Goal: Task Accomplishment & Management: Manage account settings

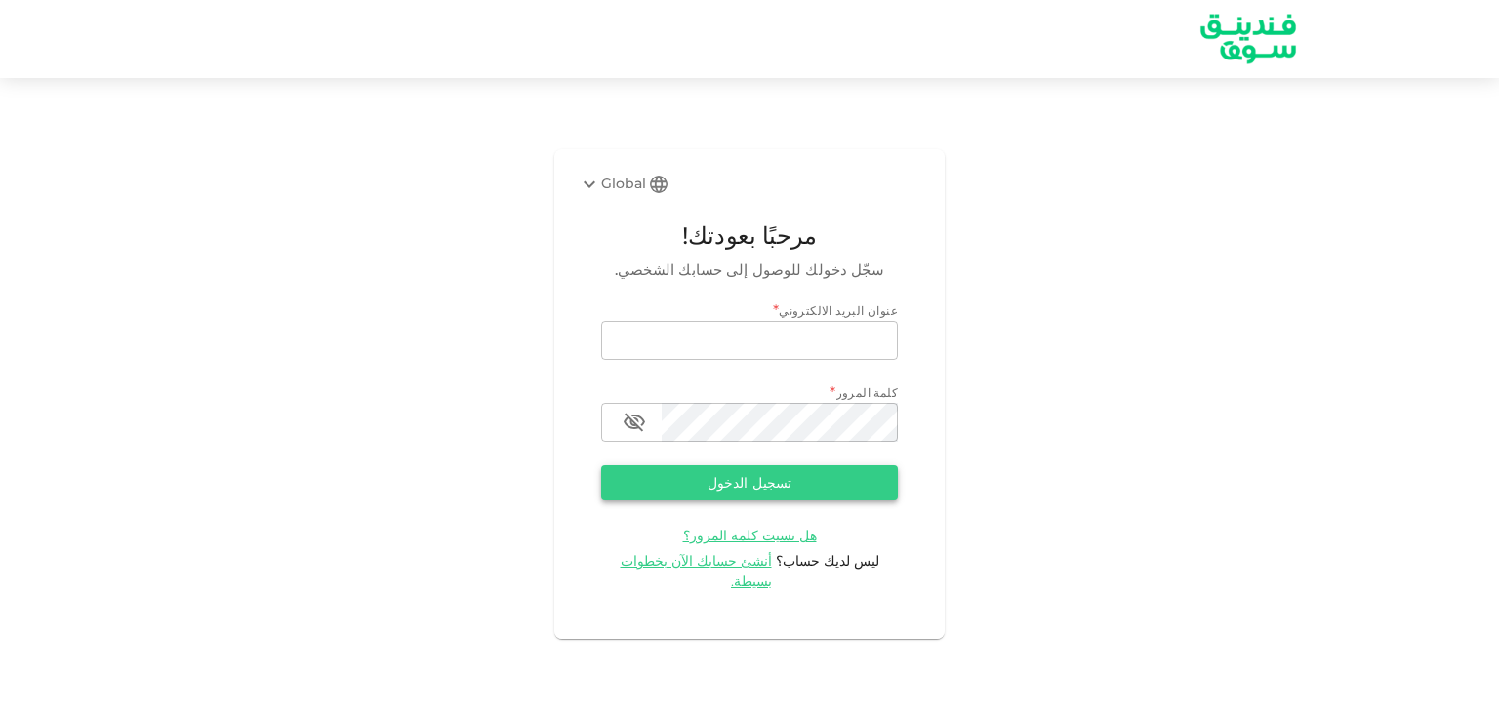
type input "[EMAIL_ADDRESS][DOMAIN_NAME]"
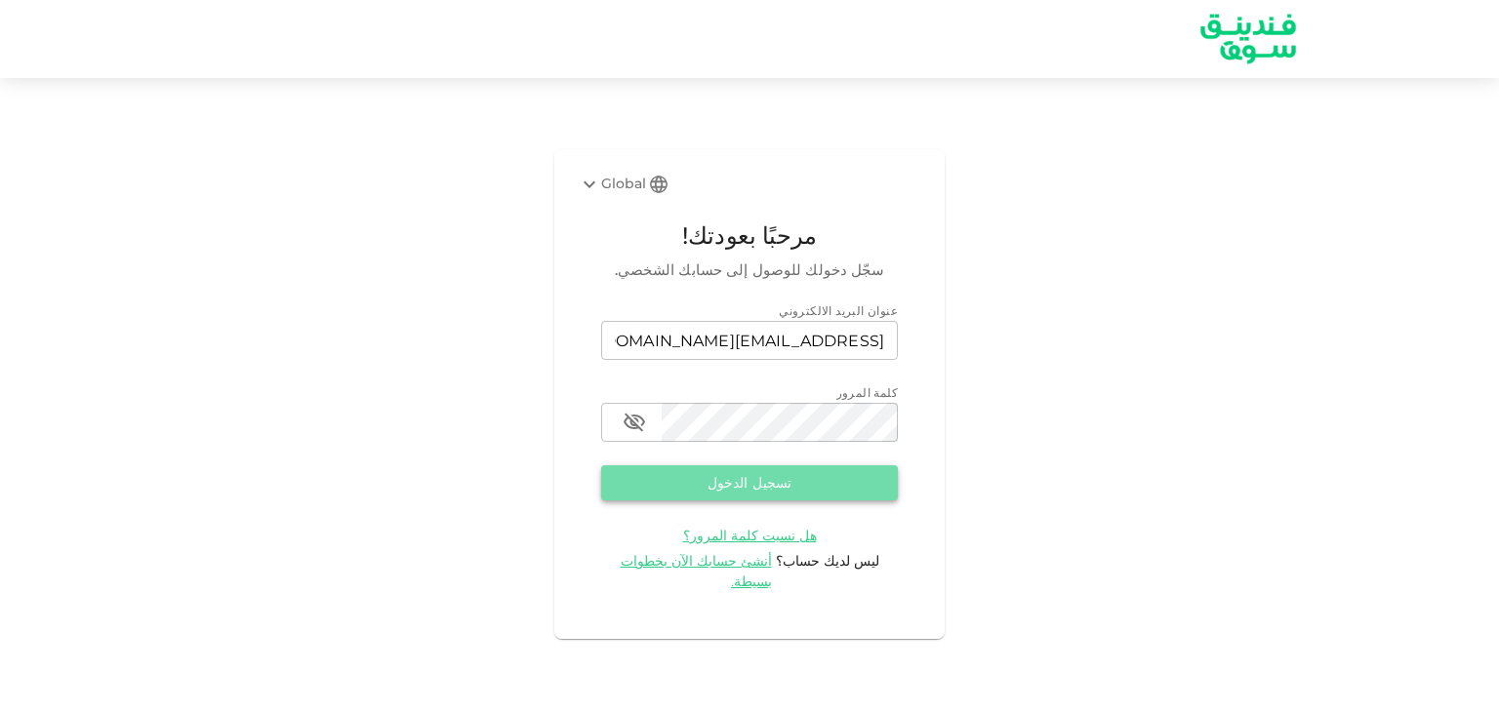
click at [788, 501] on button "تسجيل الدخول" at bounding box center [749, 482] width 297 height 35
click at [851, 497] on button "تسجيل الدخول" at bounding box center [749, 482] width 297 height 35
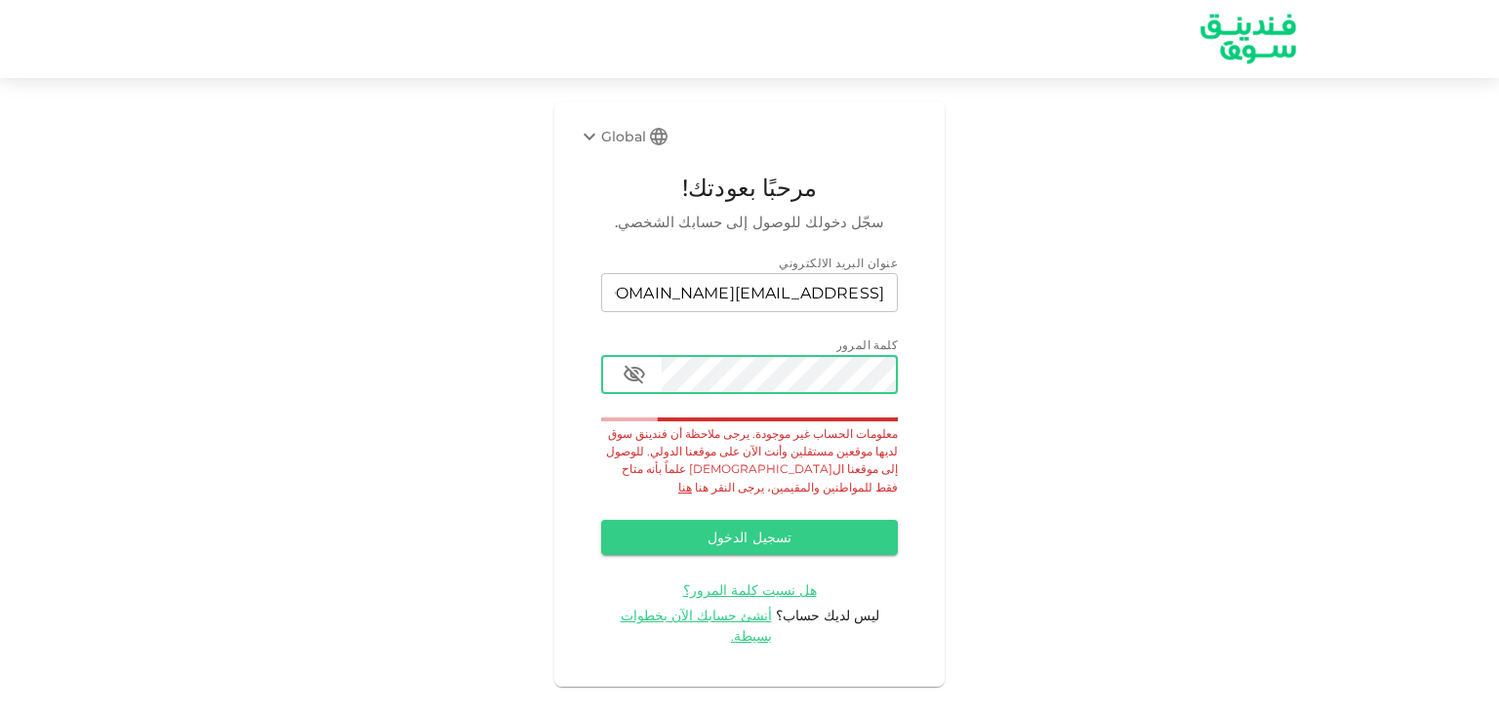
click at [625, 386] on icon "button" at bounding box center [634, 374] width 23 height 23
click at [628, 148] on div "Global" at bounding box center [612, 136] width 68 height 23
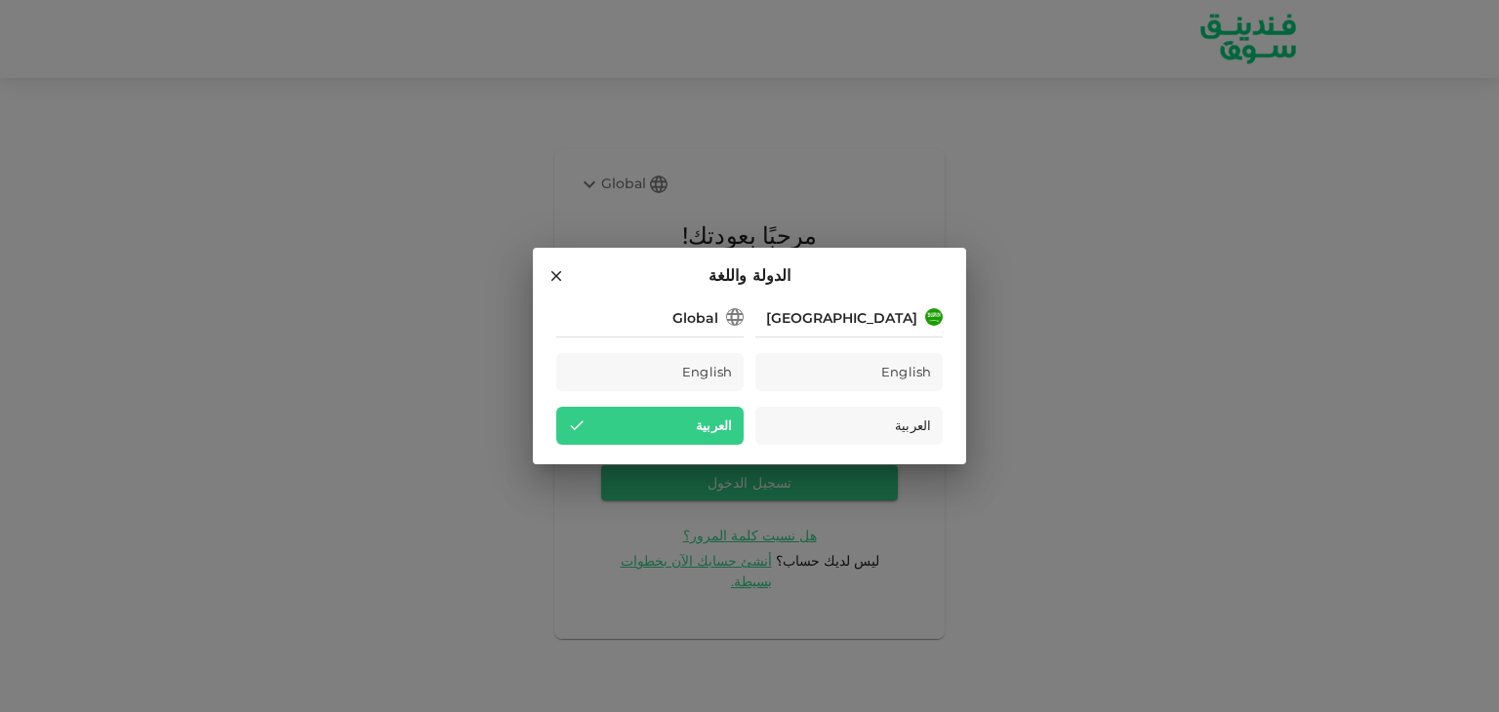
click at [898, 321] on div "Saudi Arabia" at bounding box center [841, 318] width 151 height 20
click at [890, 428] on div "العربية" at bounding box center [848, 426] width 187 height 38
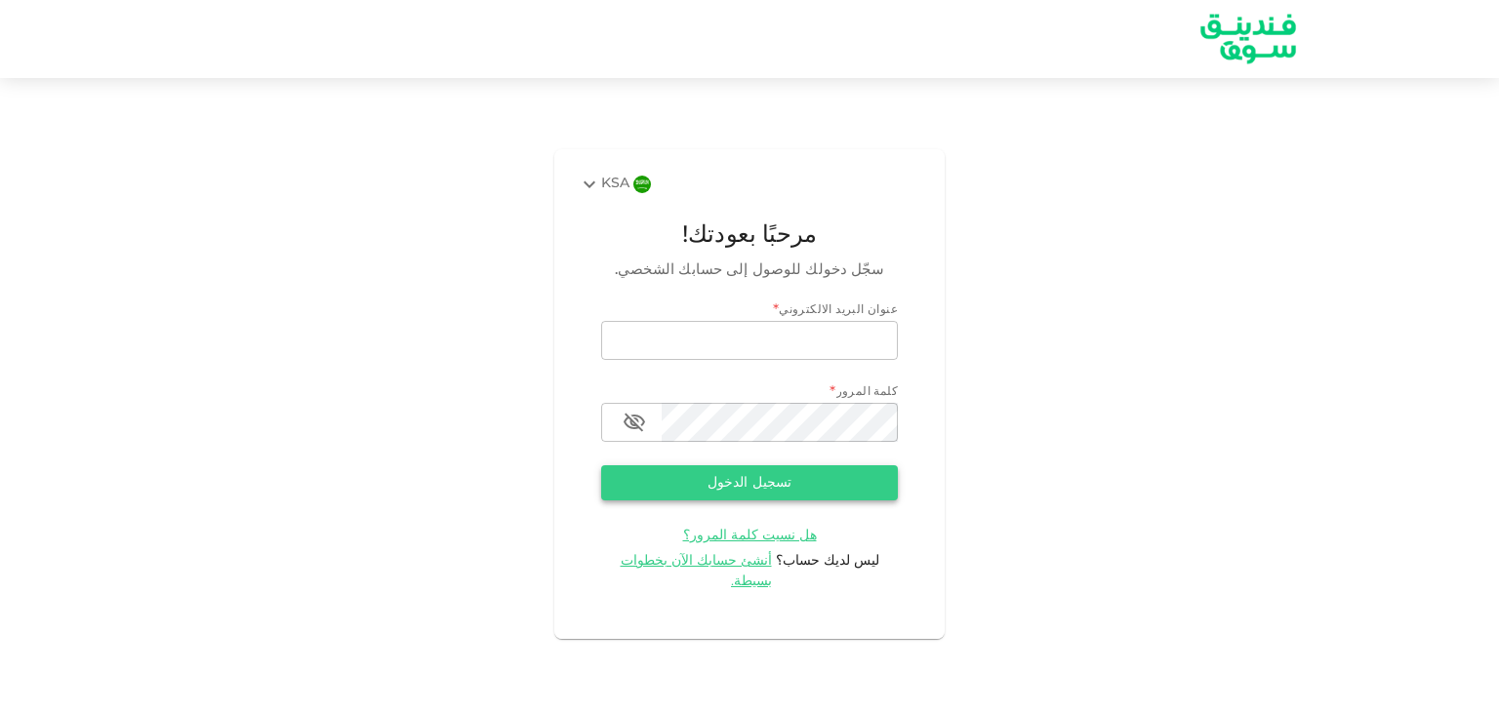
type input "[EMAIL_ADDRESS][DOMAIN_NAME]"
click at [770, 493] on button "تسجيل الدخول" at bounding box center [749, 482] width 297 height 35
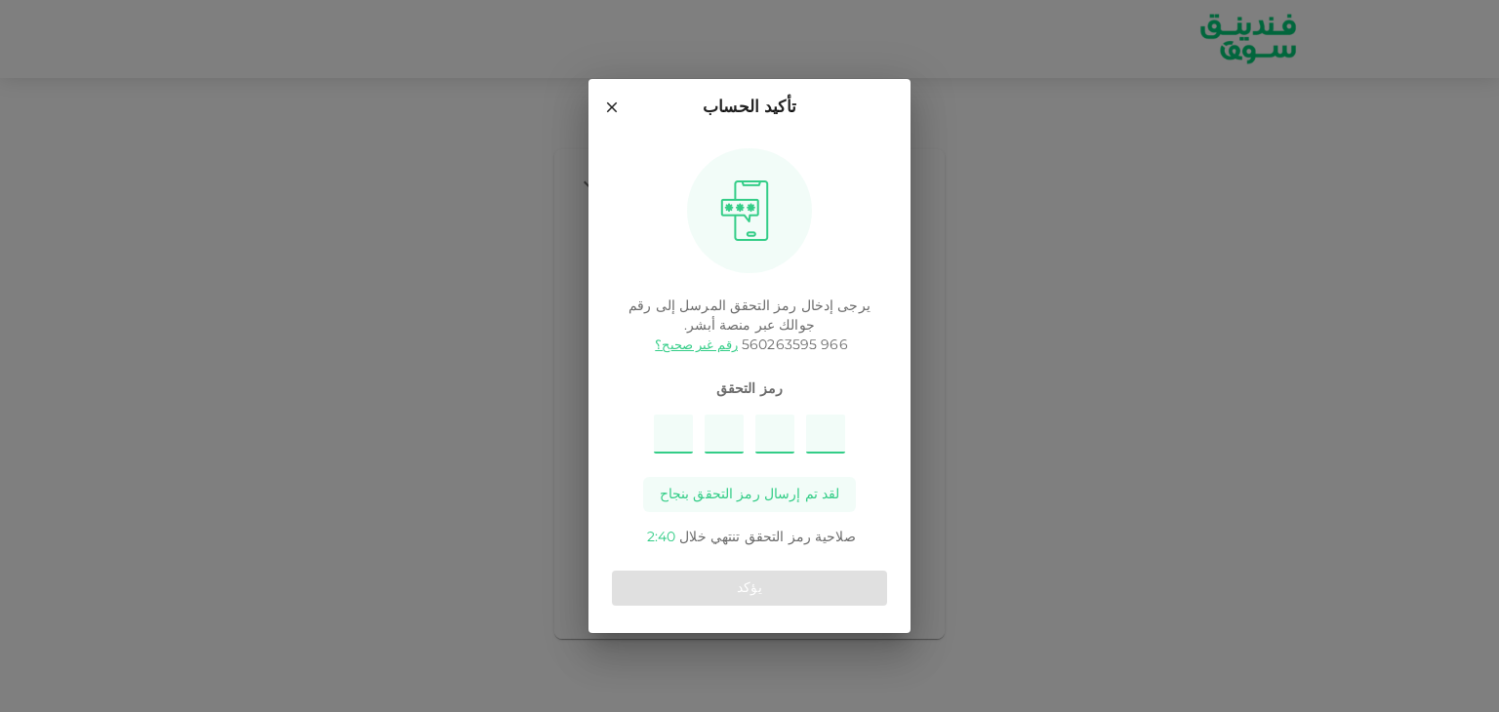
type input "7"
type input "3"
type input "9"
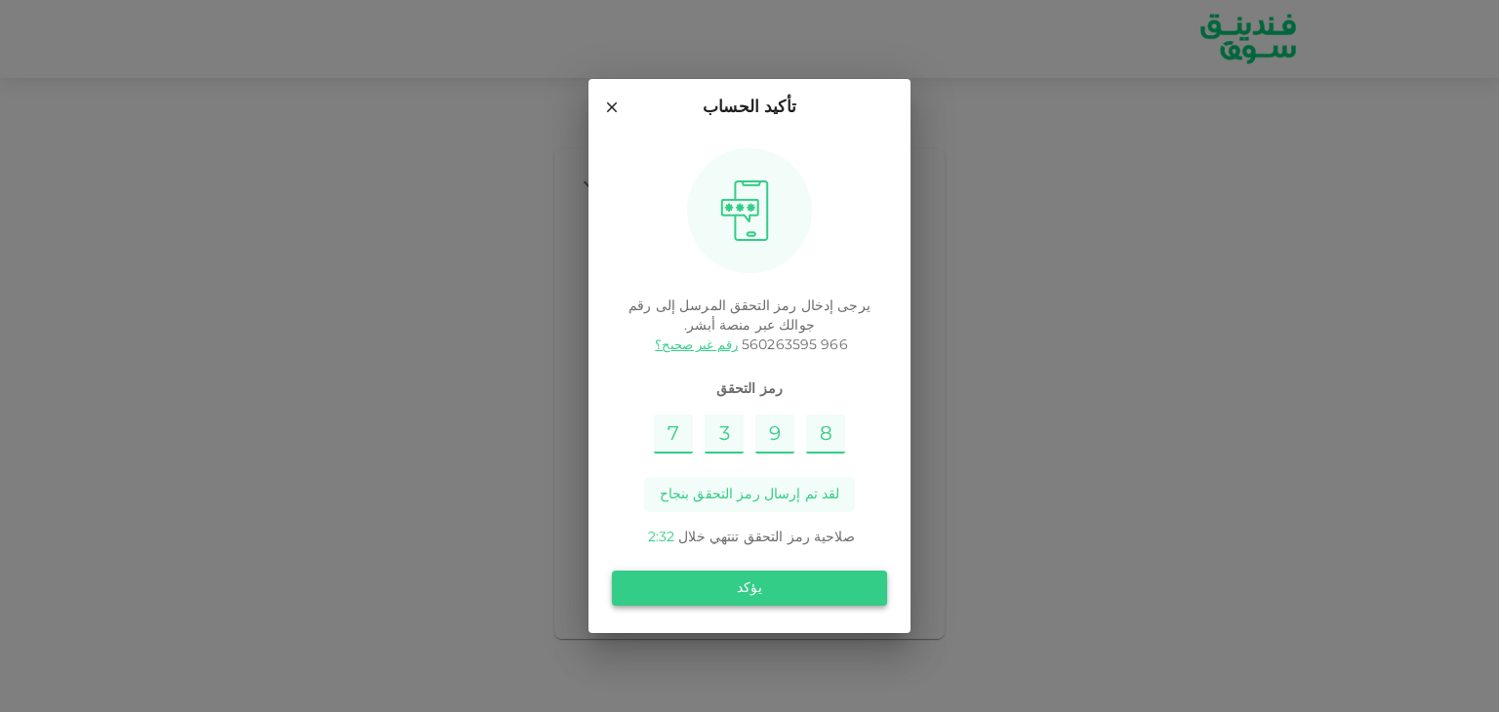
type input "8"
click at [807, 590] on button "يؤكد" at bounding box center [749, 588] width 275 height 35
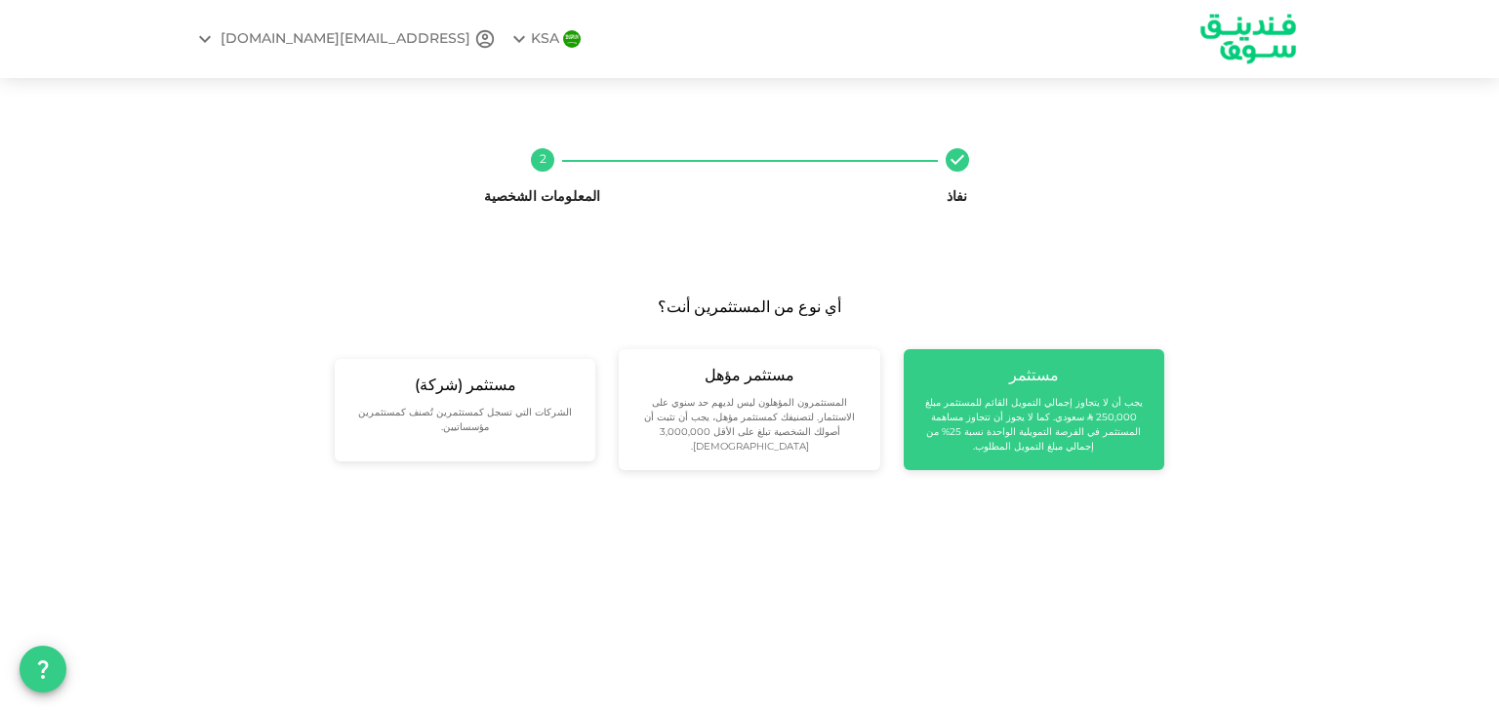
click at [1082, 430] on small "يجب أن لا يتجاوز إجمالي التمويل القائم للمستثمر مبلغ 250,000 ʢ سعودي. كما لا يج…" at bounding box center [1033, 425] width 229 height 59
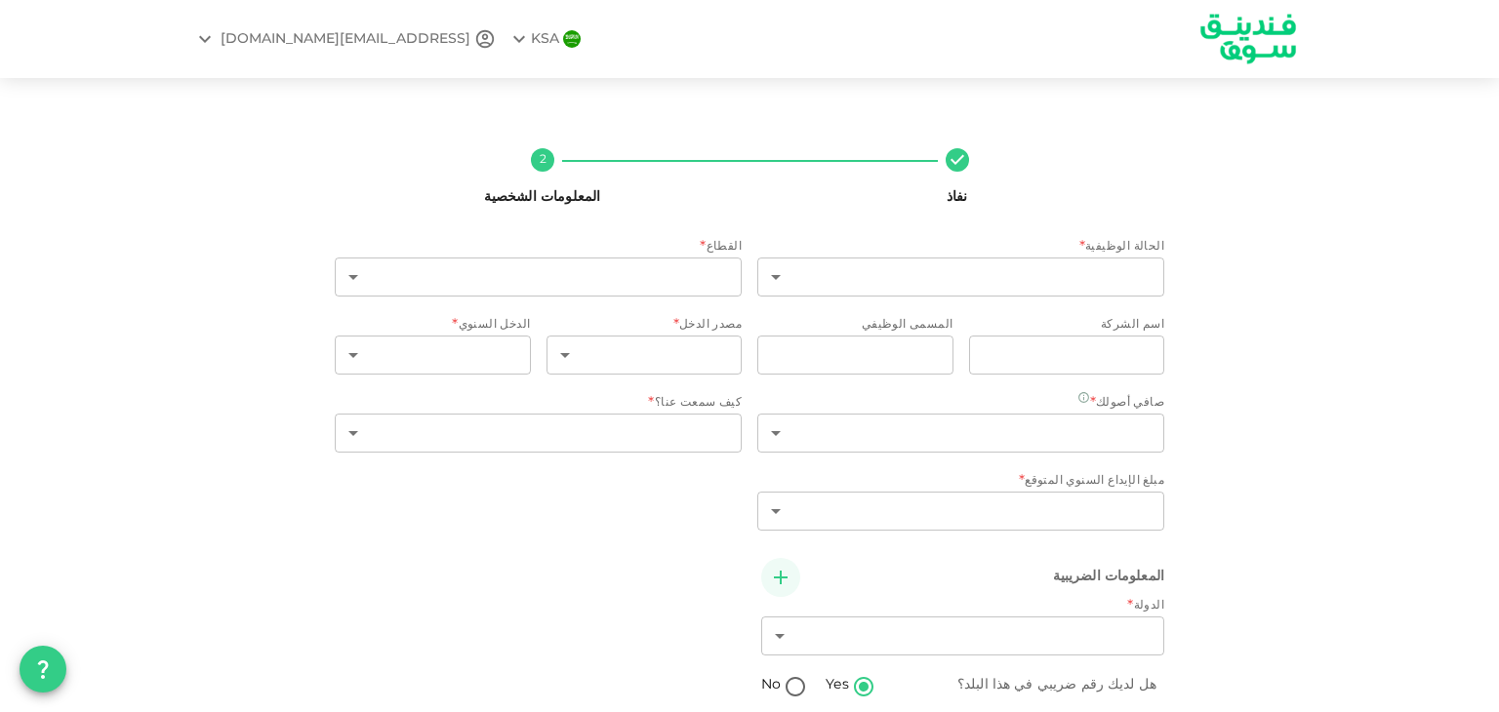
click at [211, 40] on icon at bounding box center [205, 39] width 12 height 7
click at [368, 99] on div "‏تسجيل الخروج" at bounding box center [369, 87] width 116 height 39
